Goal: Task Accomplishment & Management: Use online tool/utility

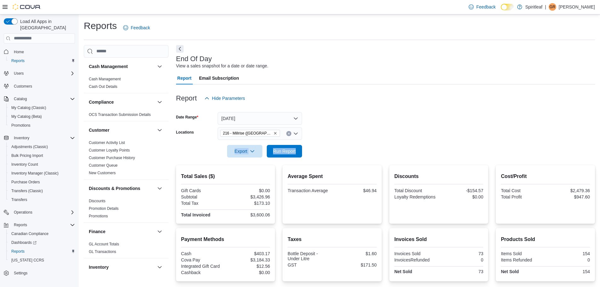
scroll to position [284, 0]
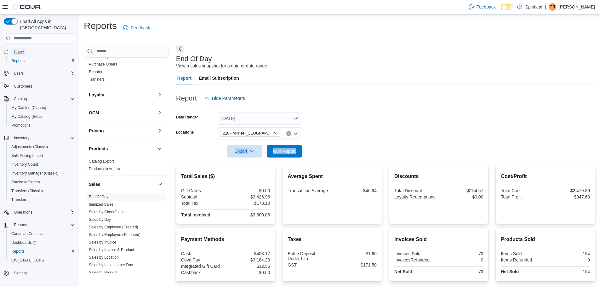
click at [18, 49] on span "Home" at bounding box center [19, 51] width 10 height 5
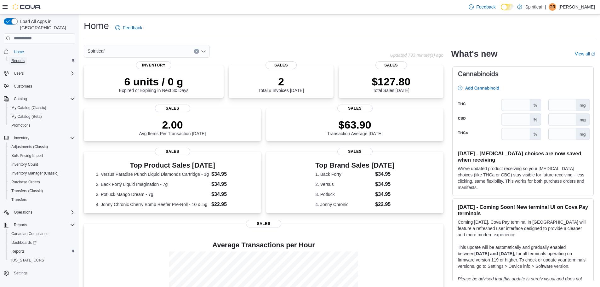
click at [18, 58] on span "Reports" at bounding box center [17, 60] width 13 height 5
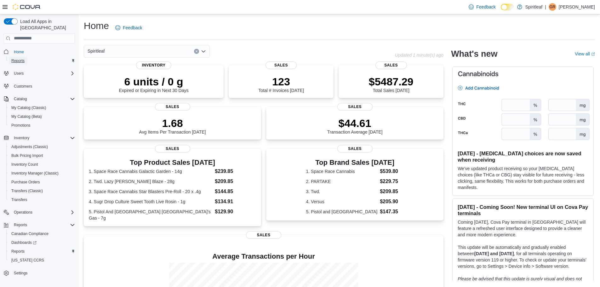
click at [17, 57] on span "Reports" at bounding box center [17, 61] width 13 height 8
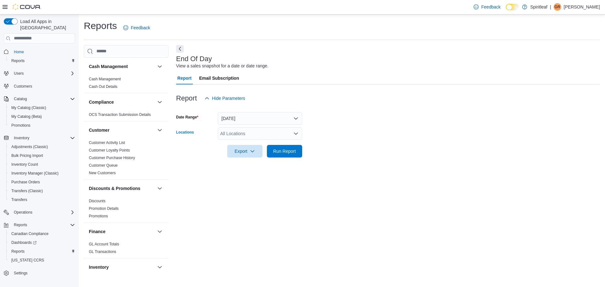
click at [239, 132] on div "All Locations" at bounding box center [260, 133] width 84 height 13
type input "***"
click at [262, 141] on span "216 - Millrise ([GEOGRAPHIC_DATA])" at bounding box center [278, 144] width 75 height 6
drag, startPoint x: 413, startPoint y: 177, endPoint x: 379, endPoint y: 172, distance: 34.4
click at [412, 177] on div "End Of Day View a sales snapshot for a date or date range. Report Email Subscri…" at bounding box center [388, 159] width 424 height 228
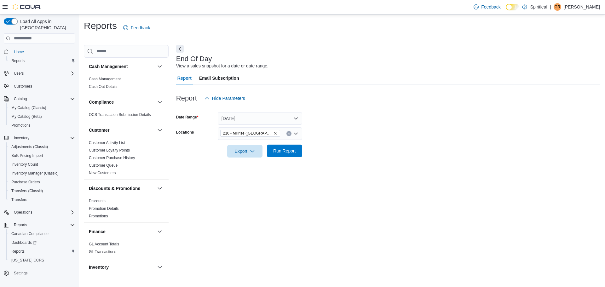
click at [290, 153] on span "Run Report" at bounding box center [284, 151] width 23 height 6
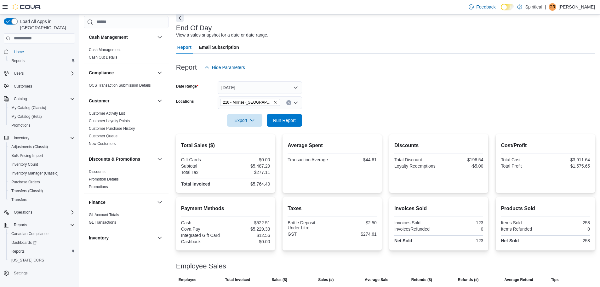
scroll to position [60, 0]
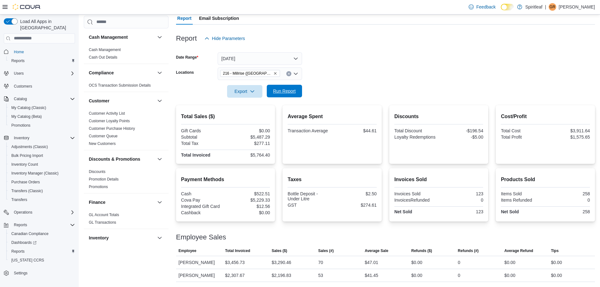
click at [291, 92] on span "Run Report" at bounding box center [284, 91] width 23 height 6
drag, startPoint x: 7, startPoint y: 148, endPoint x: 424, endPoint y: 67, distance: 424.3
click at [424, 67] on form "Date Range Today Locations 216 - Millrise (Calgary) Export Run Report" at bounding box center [385, 71] width 419 height 53
